Goal: Information Seeking & Learning: Understand process/instructions

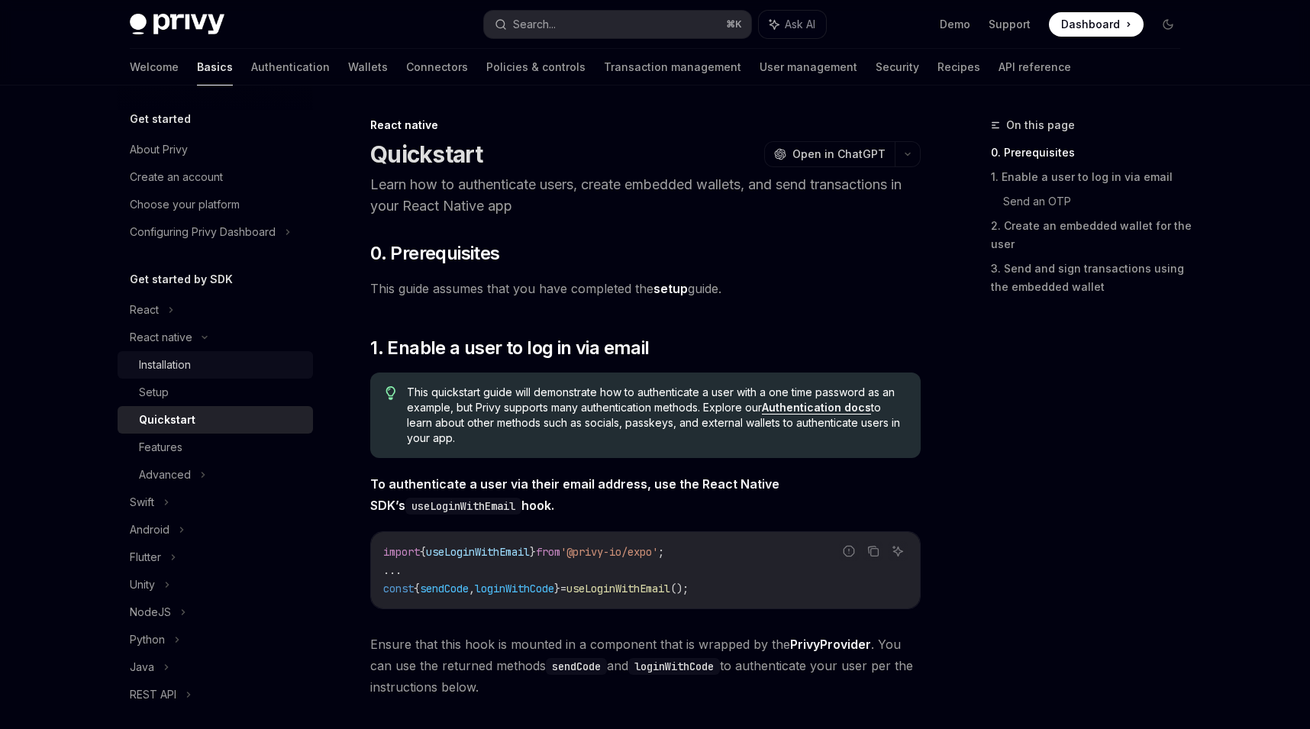
click at [214, 377] on link "Installation" at bounding box center [215, 364] width 195 height 27
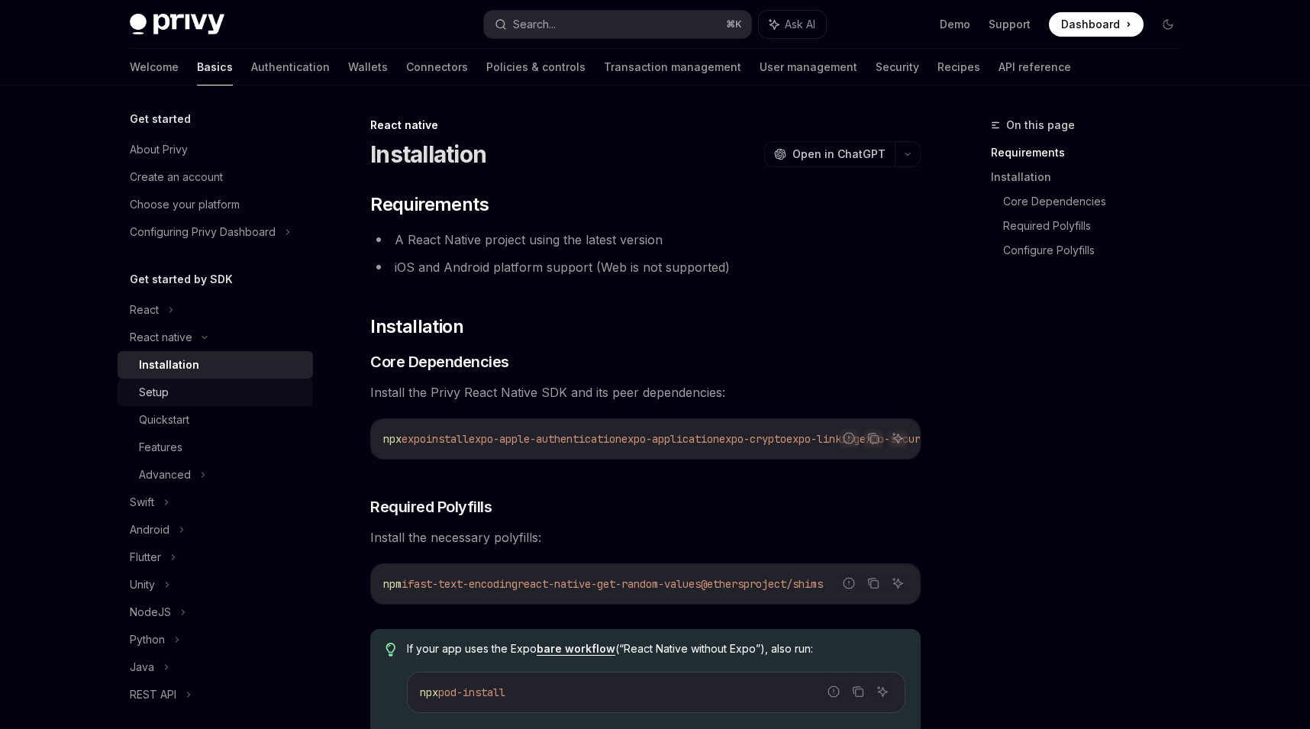
click at [203, 401] on div "Setup" at bounding box center [221, 392] width 165 height 18
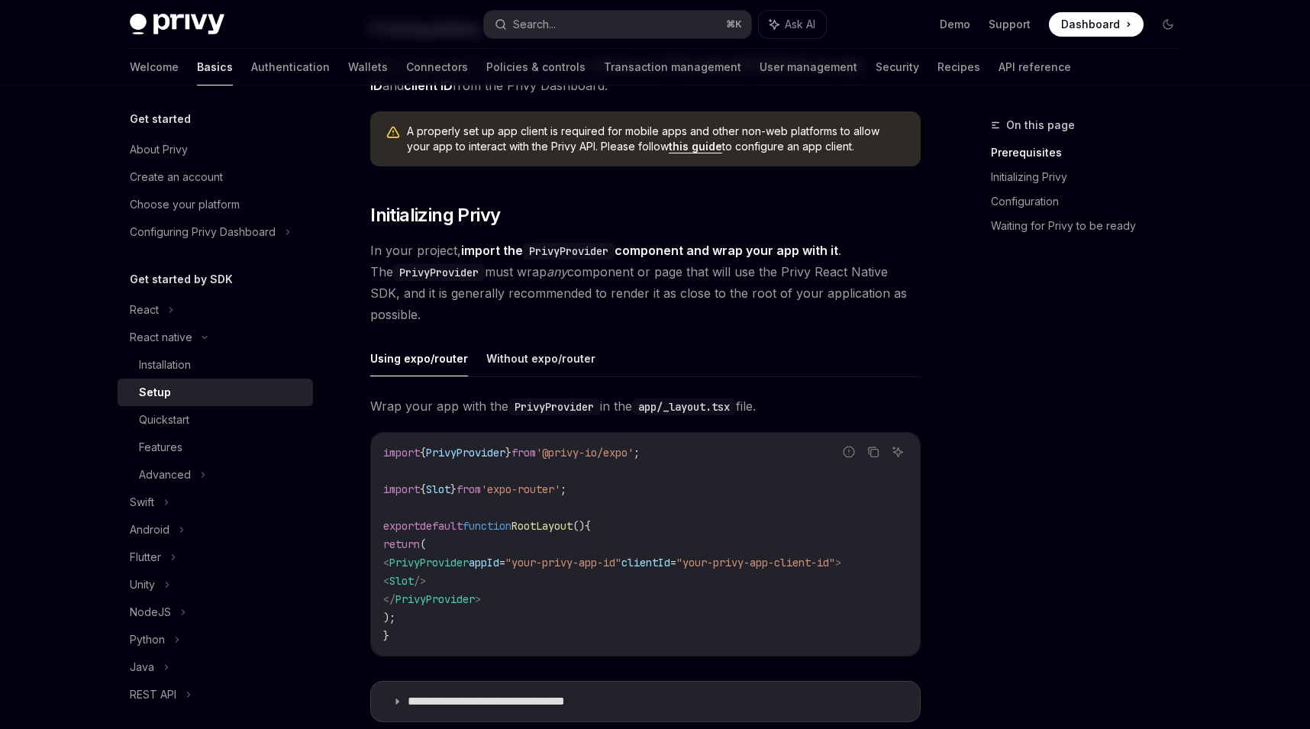
scroll to position [214, 0]
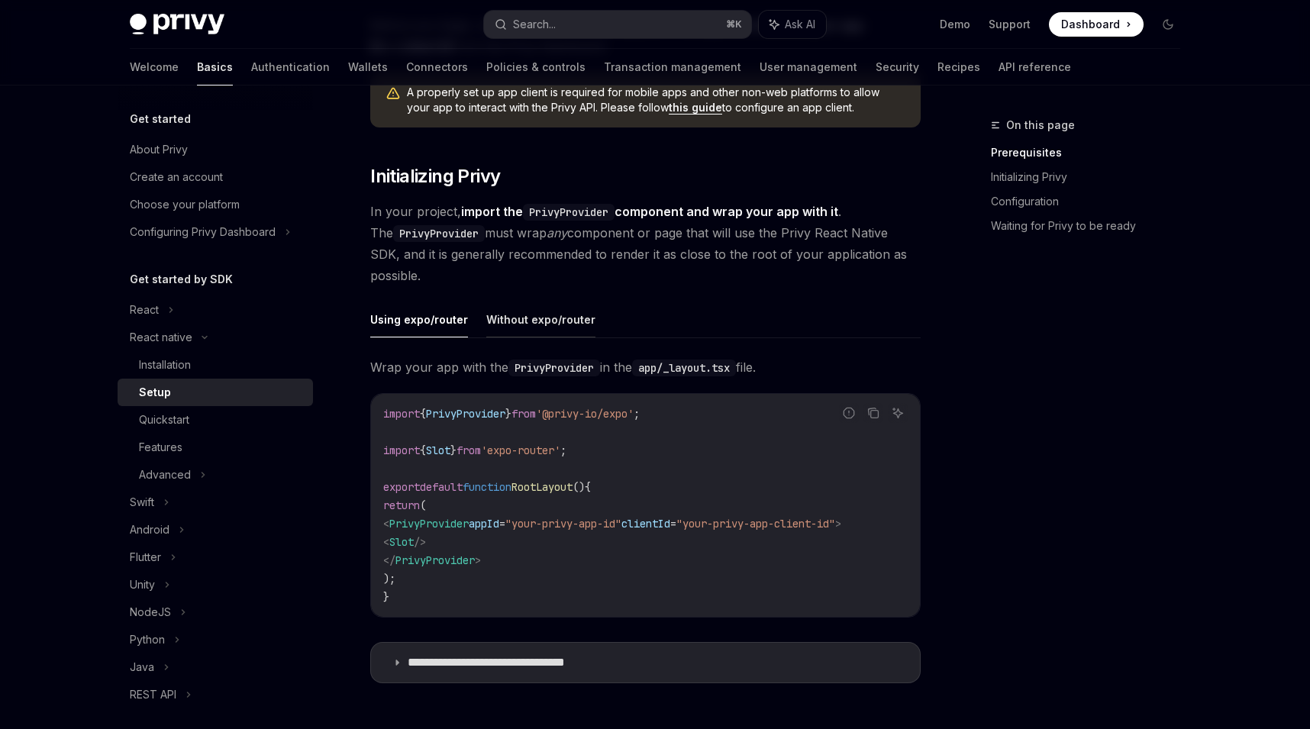
click at [534, 314] on button "Without expo/router" at bounding box center [540, 319] width 109 height 36
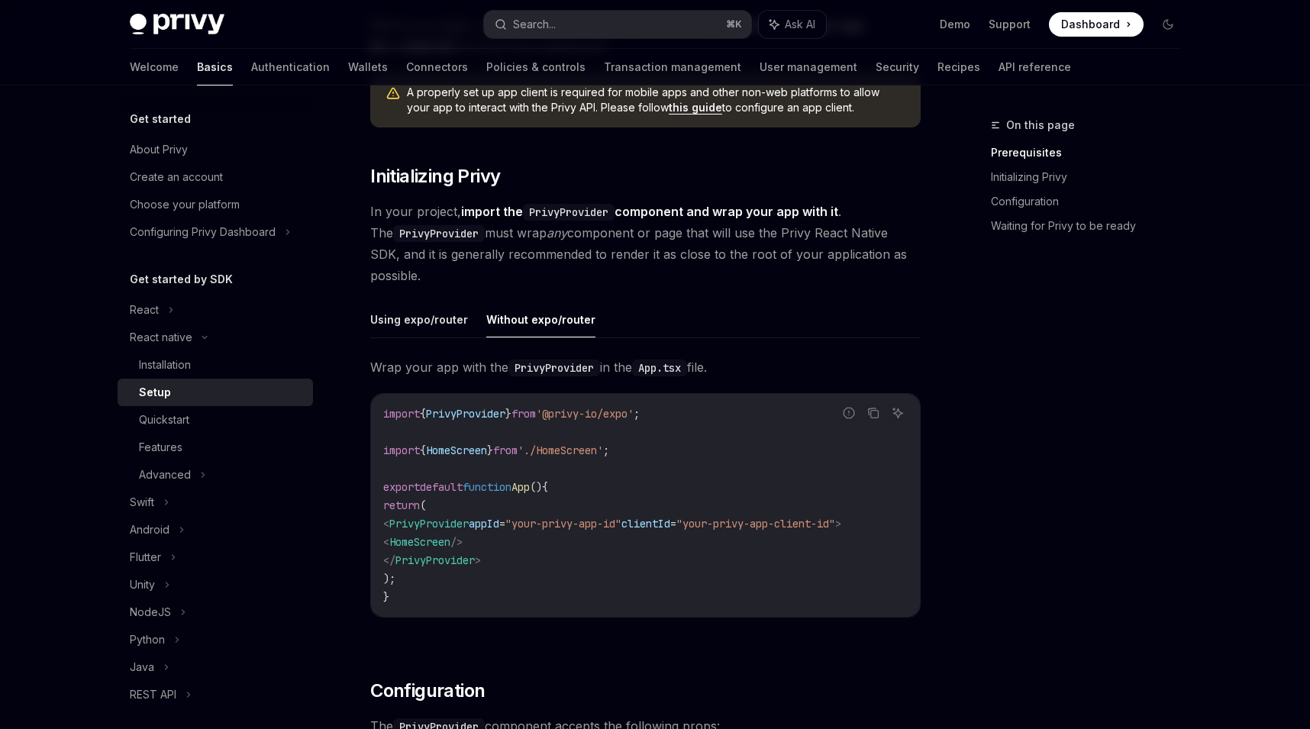
click at [468, 278] on span "In your project, import the PrivyProvider component and wrap your app with it .…" at bounding box center [645, 243] width 550 height 85
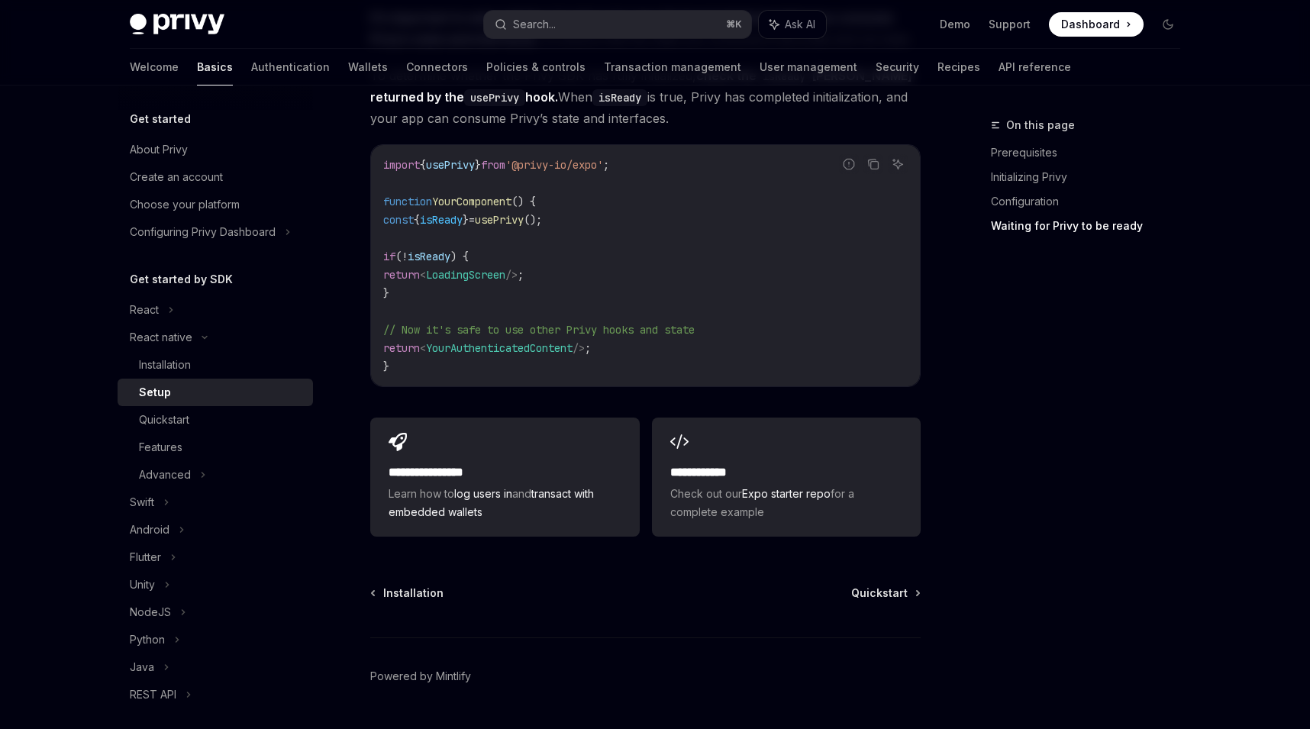
scroll to position [1265, 0]
click at [246, 364] on div "Installation" at bounding box center [221, 365] width 165 height 18
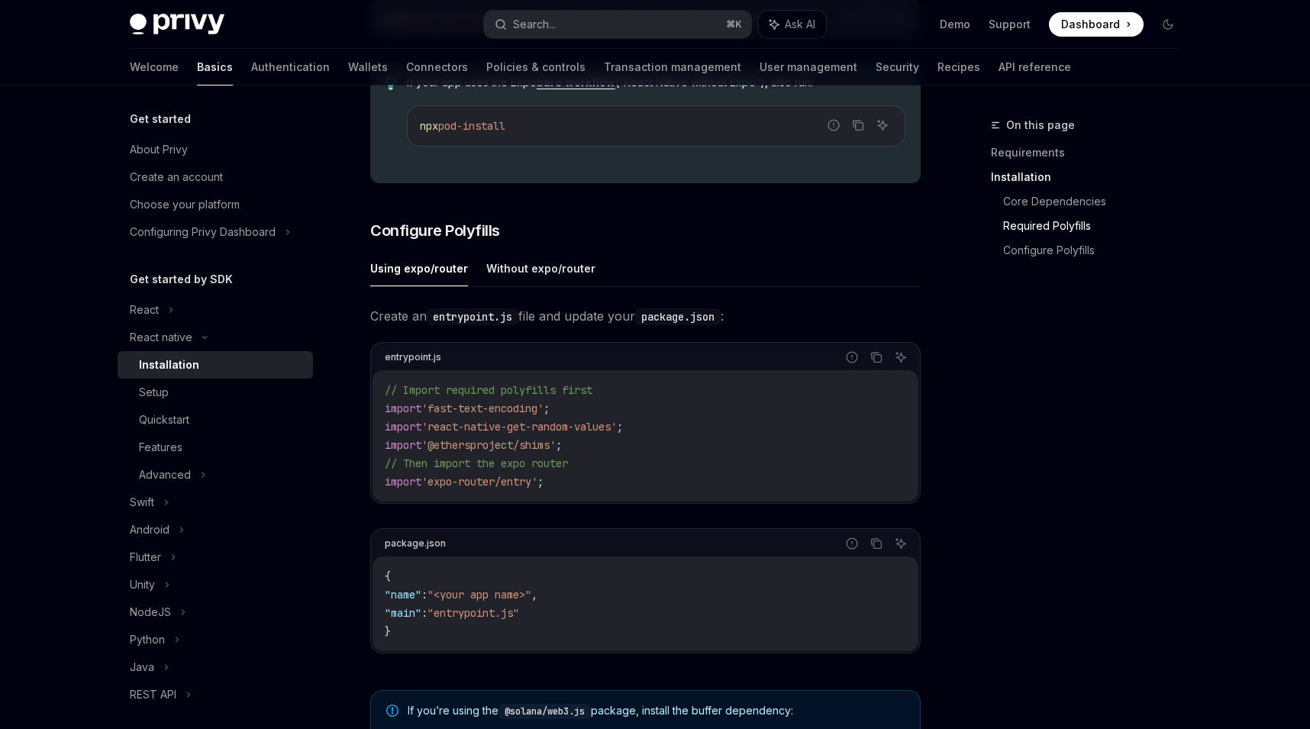
scroll to position [569, 0]
click at [578, 275] on button "Without expo/router" at bounding box center [540, 265] width 109 height 36
type textarea "*"
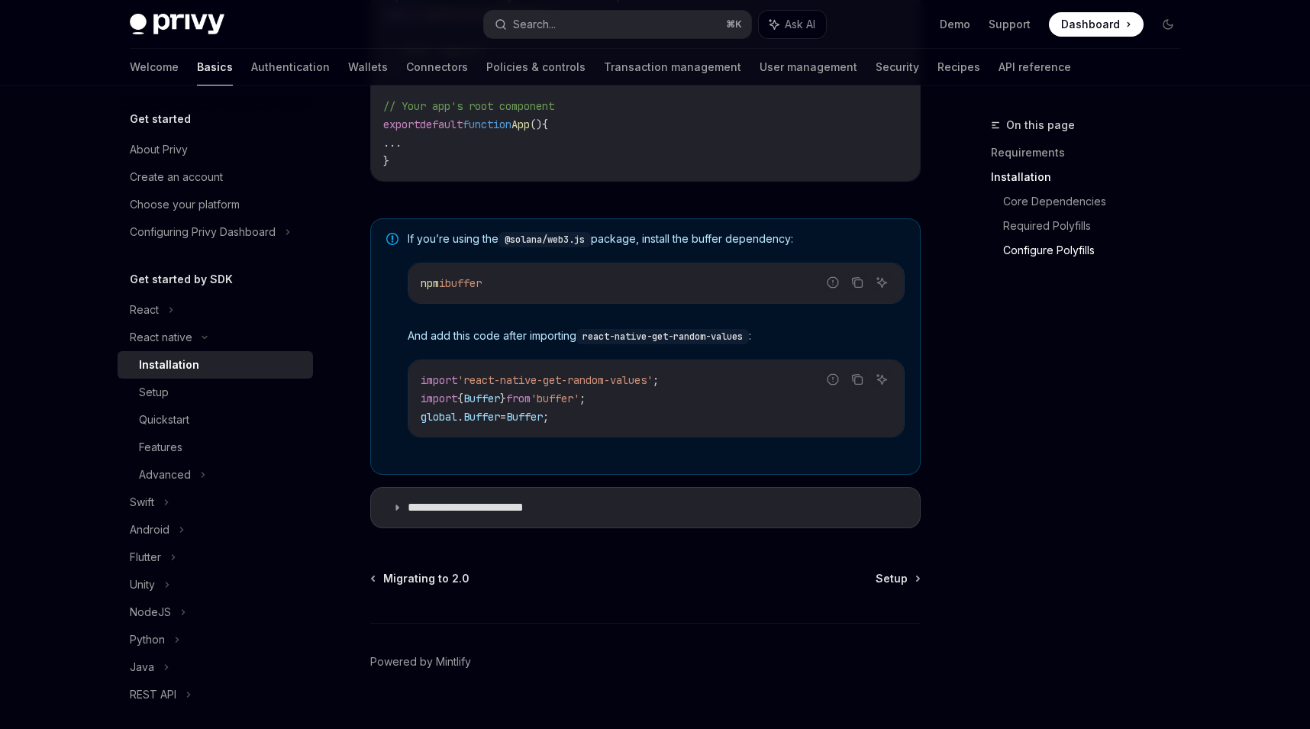
scroll to position [1000, 0]
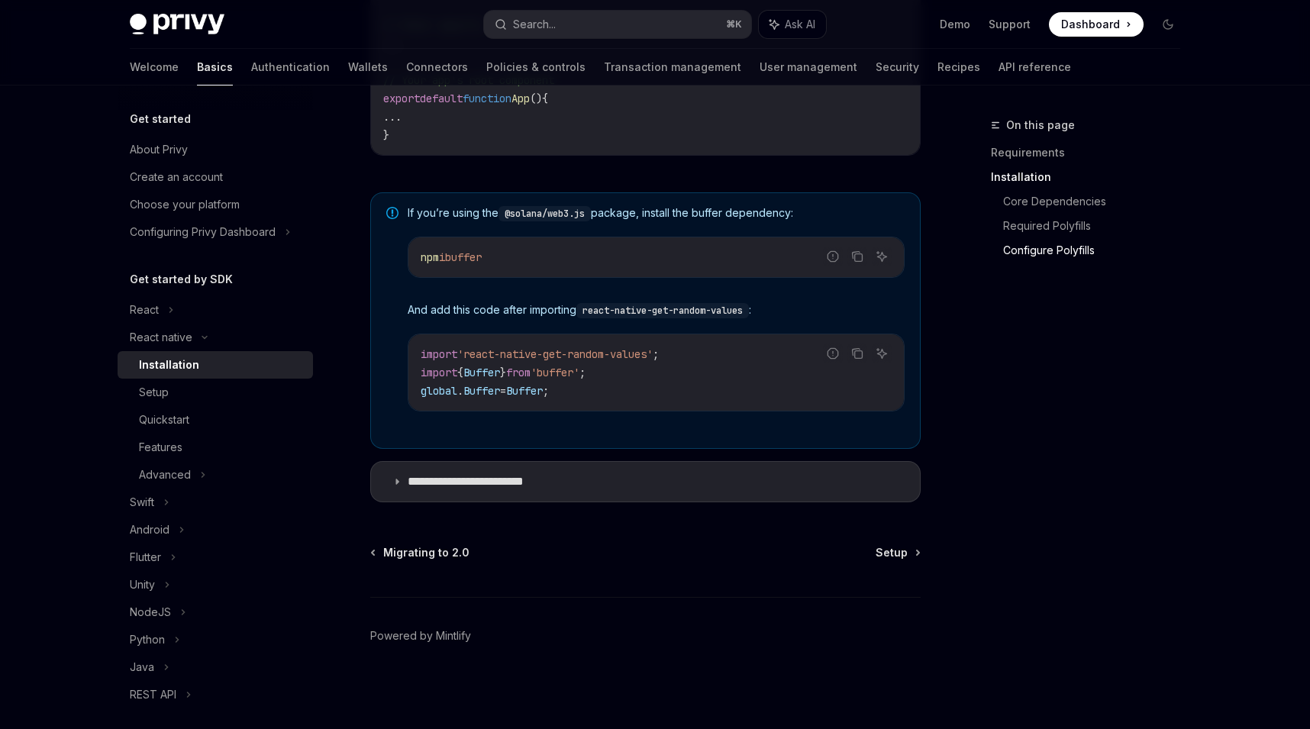
click at [653, 485] on summary "**********" at bounding box center [645, 482] width 549 height 40
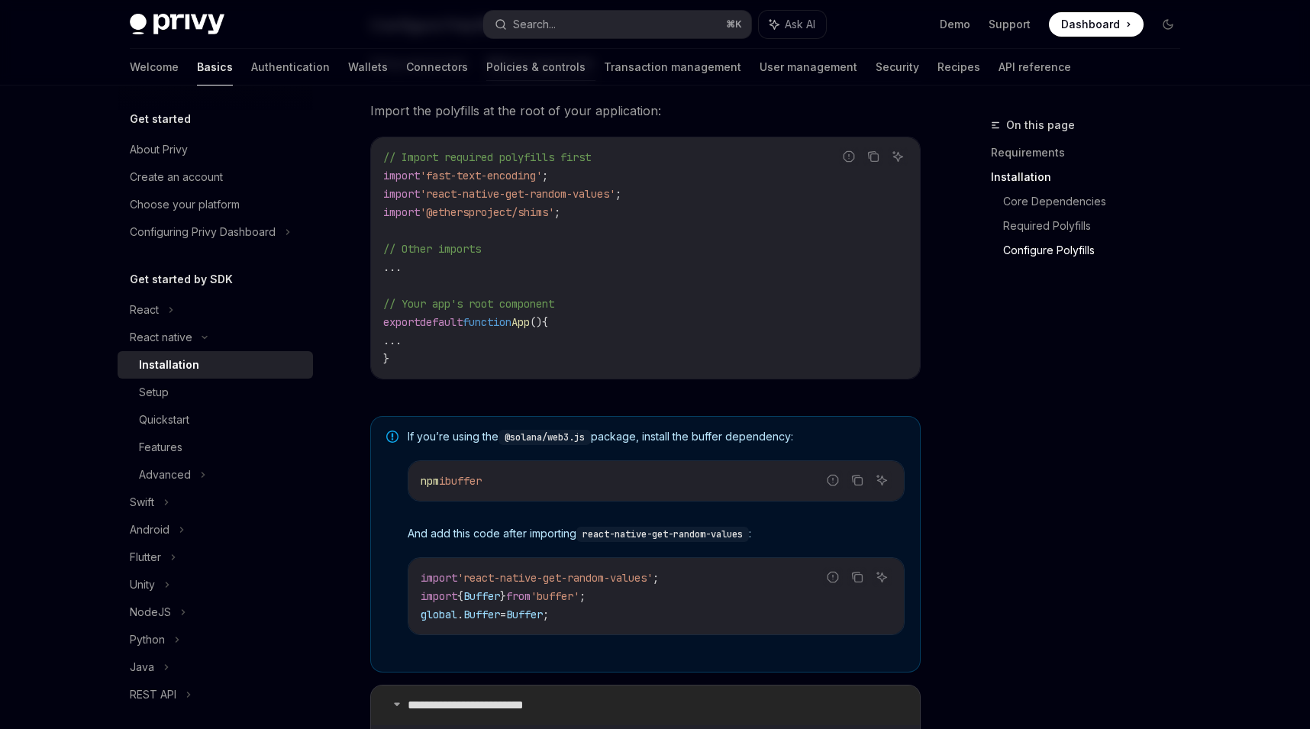
scroll to position [762, 0]
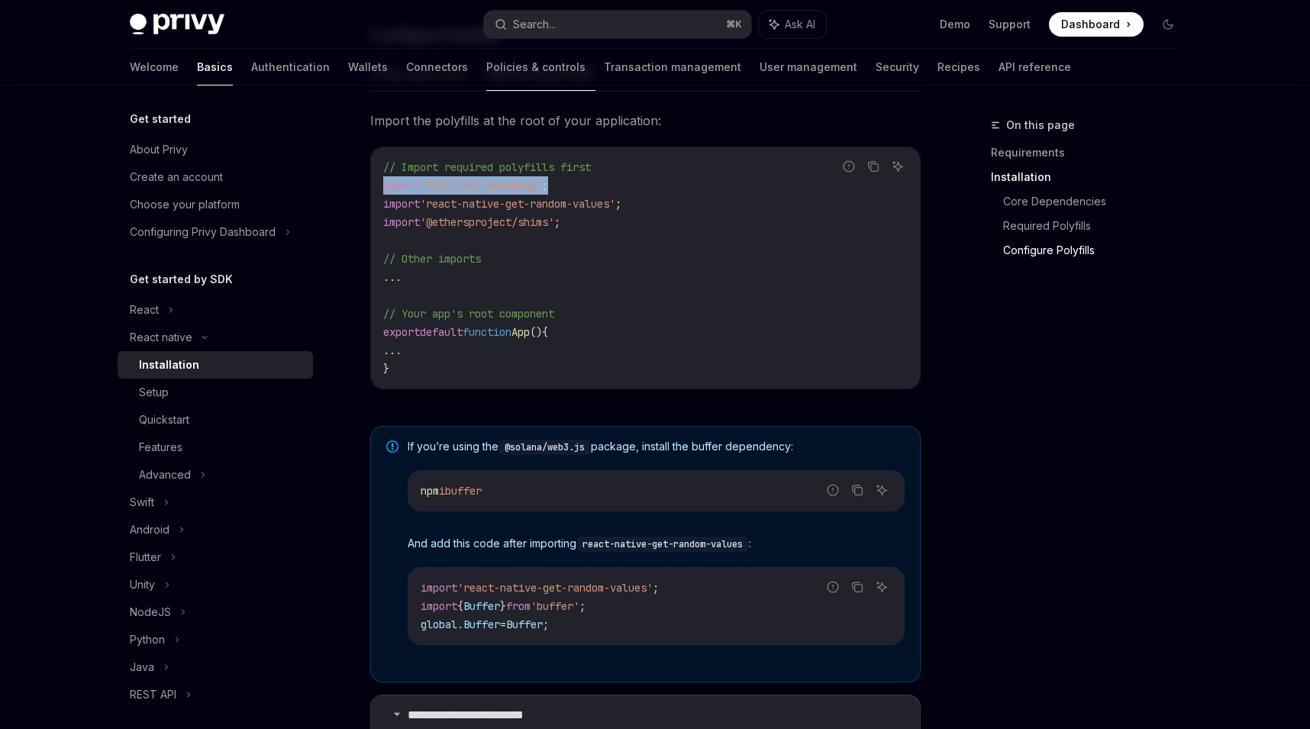
drag, startPoint x: 570, startPoint y: 196, endPoint x: 370, endPoint y: 192, distance: 200.0
click at [370, 192] on div "Report incorrect code Copy Ask AI // Import required polyfills first import 'fa…" at bounding box center [645, 268] width 550 height 243
copy span "import 'fast-text-encoding' ;"
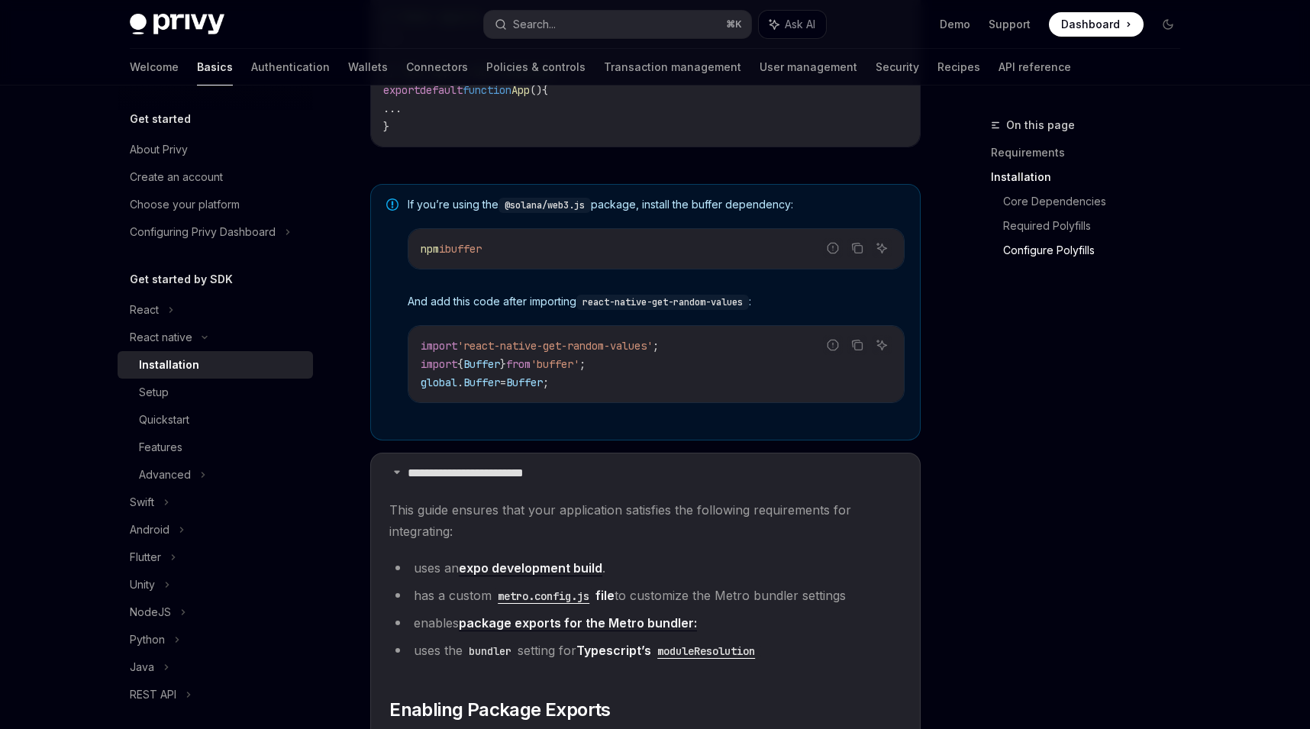
scroll to position [0, 0]
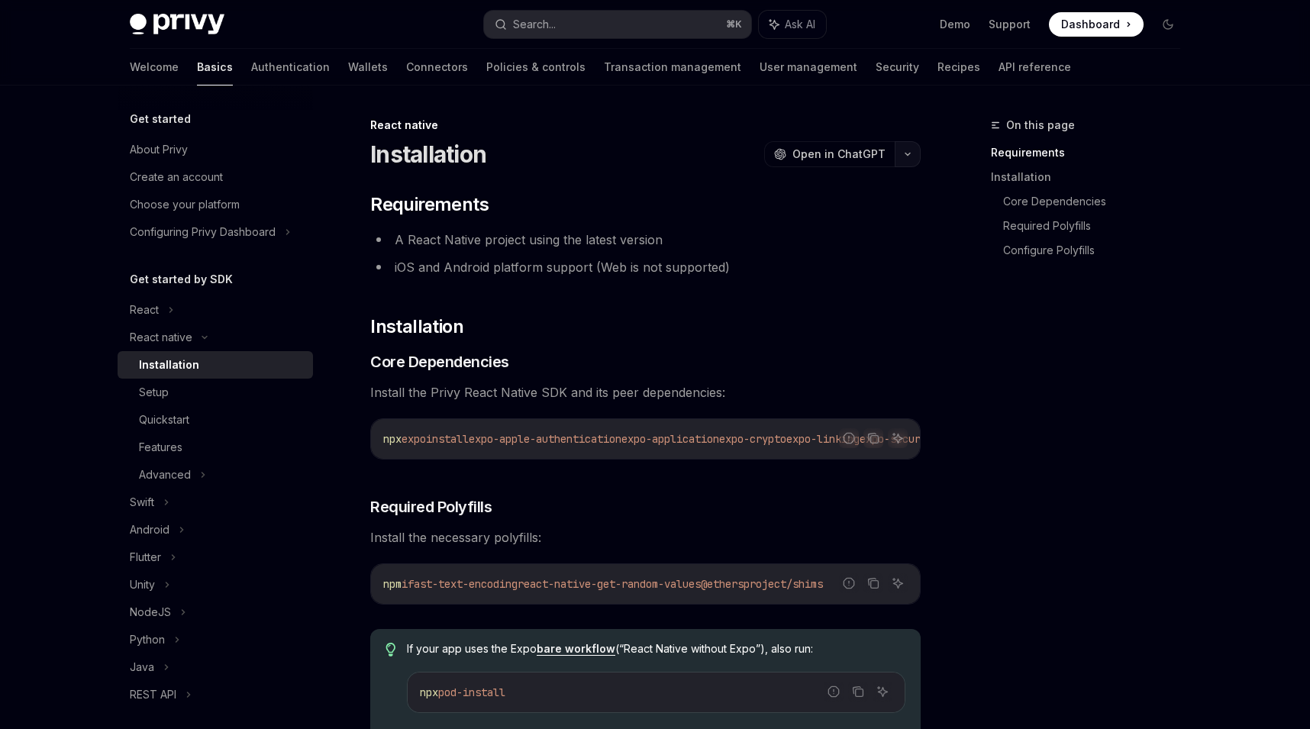
click at [902, 151] on button "button" at bounding box center [907, 154] width 26 height 26
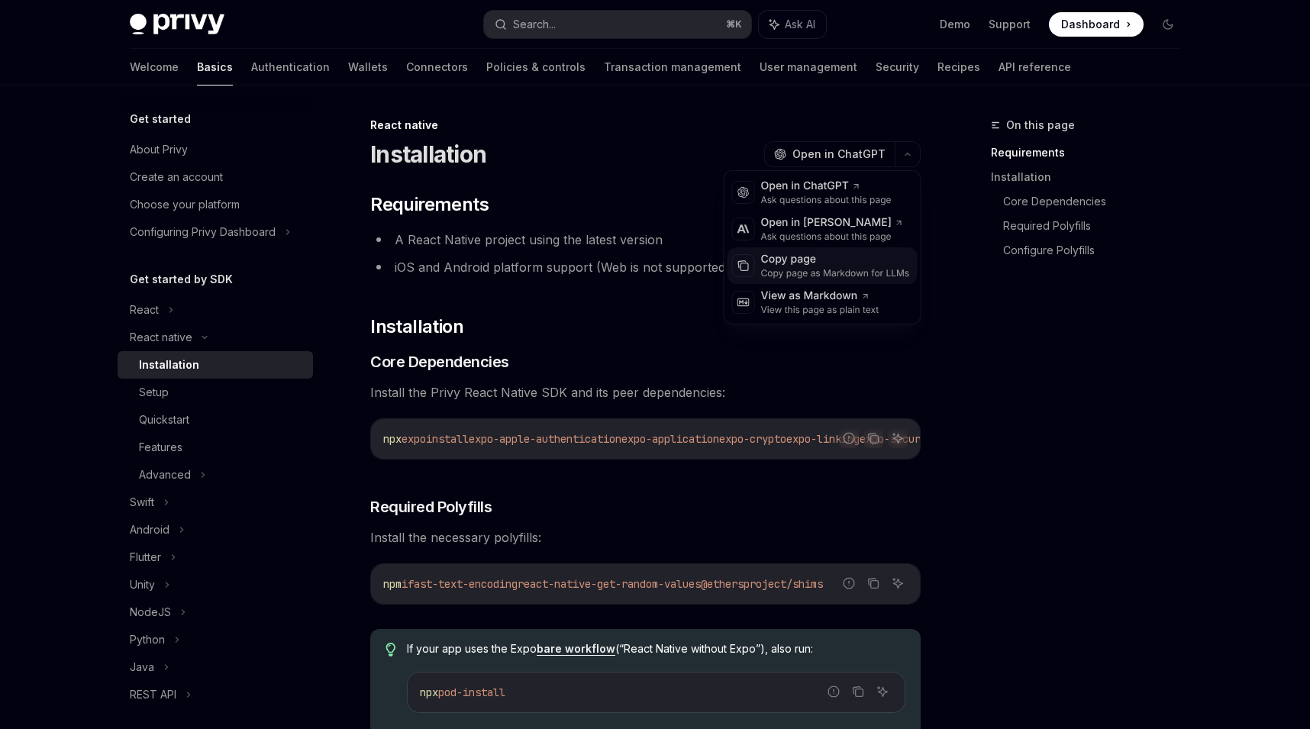
click at [839, 275] on div "Copy page as Markdown for LLMs" at bounding box center [835, 273] width 149 height 12
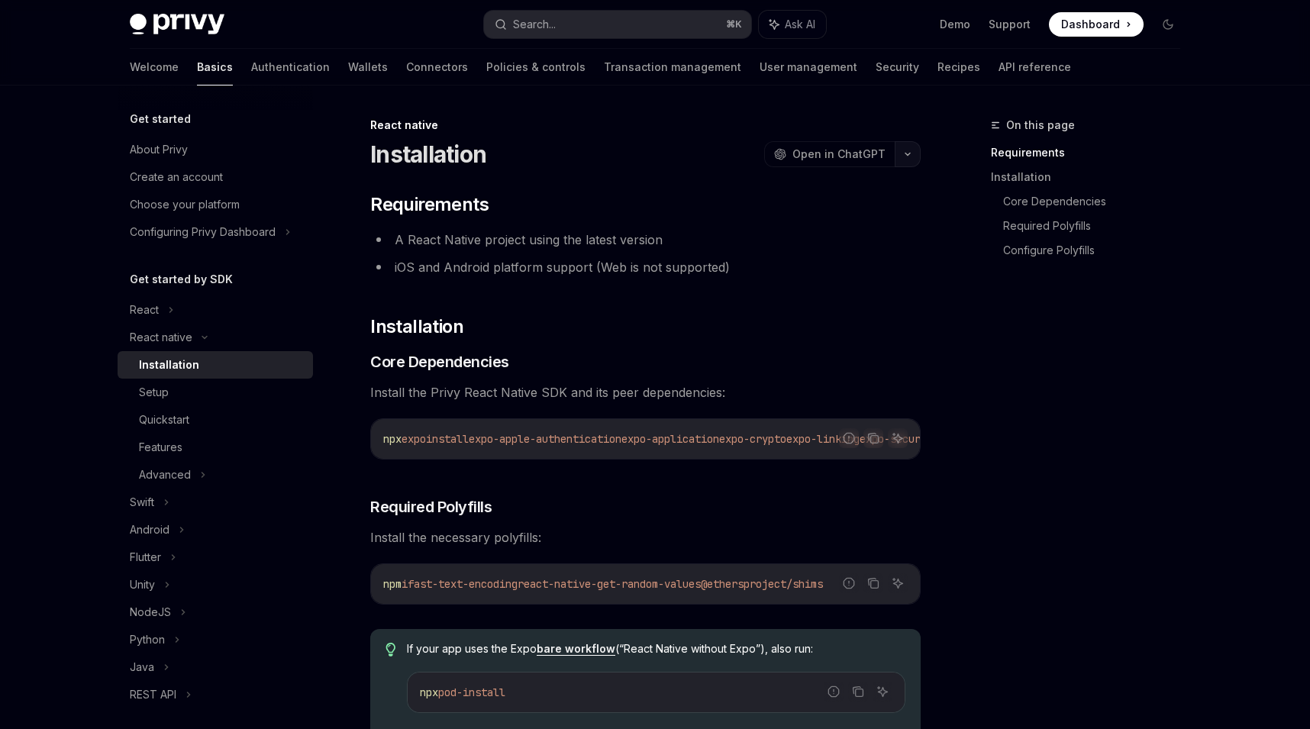
click at [910, 153] on icon "button" at bounding box center [907, 154] width 18 height 6
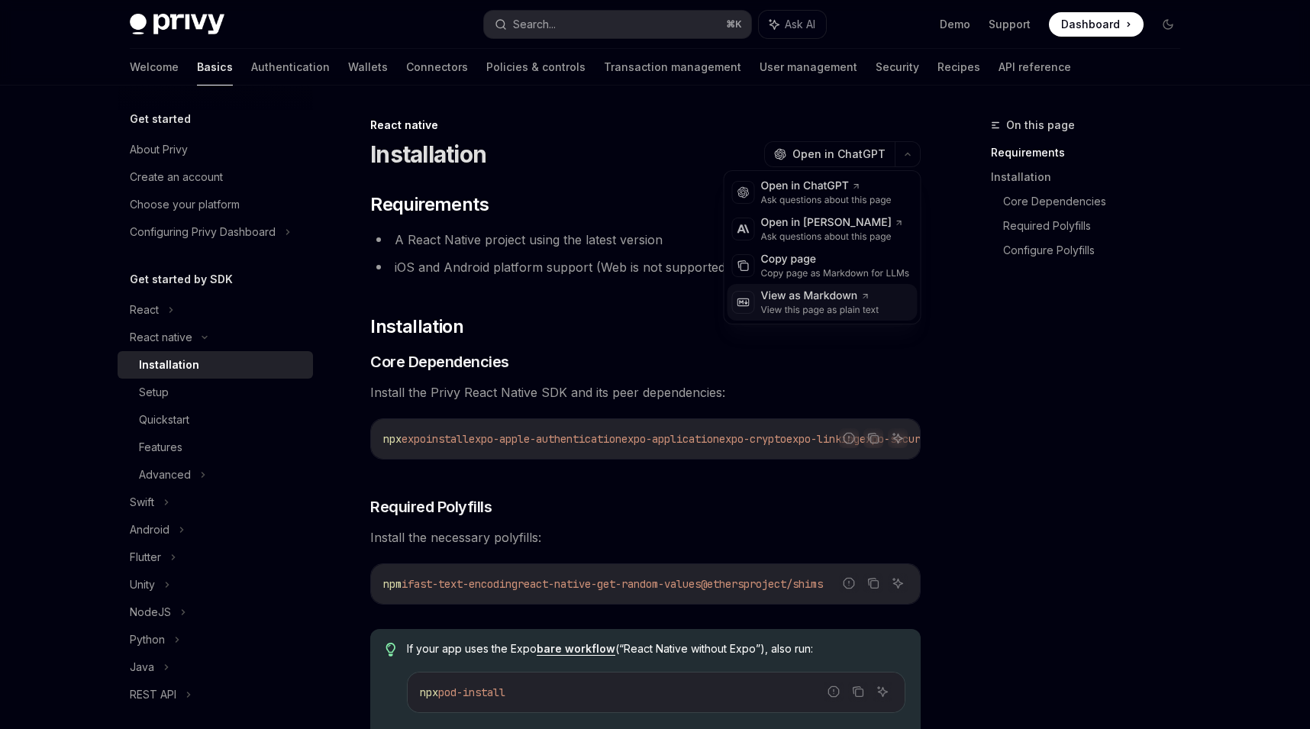
click at [868, 301] on div "View as Markdown" at bounding box center [820, 295] width 118 height 15
